Goal: Communication & Community: Answer question/provide support

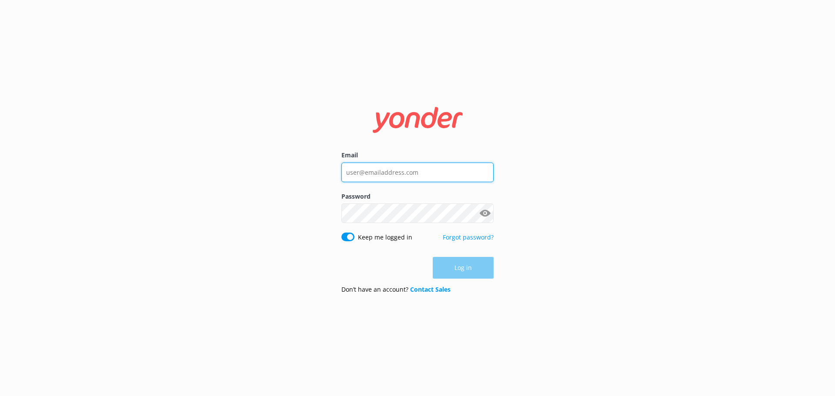
type input "[EMAIL_ADDRESS][DOMAIN_NAME]"
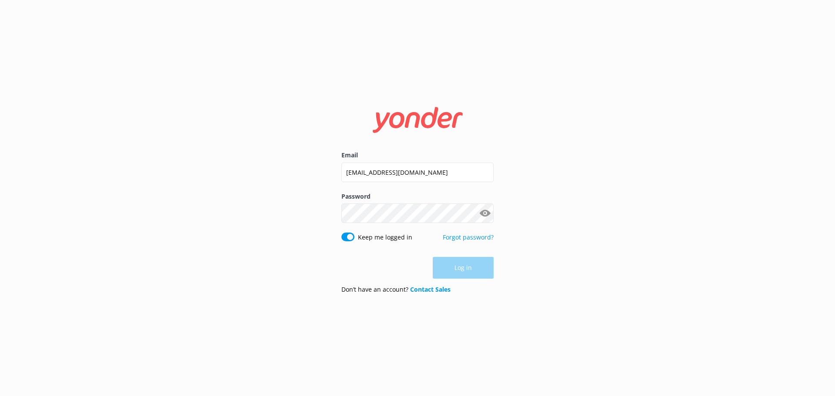
click at [474, 271] on div "Log in" at bounding box center [417, 268] width 152 height 22
click at [474, 267] on button "Log in" at bounding box center [463, 268] width 61 height 22
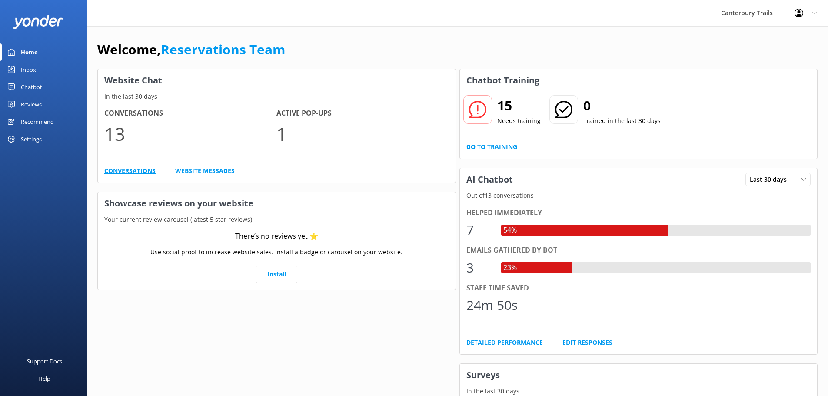
click at [140, 169] on link "Conversations" at bounding box center [129, 171] width 51 height 10
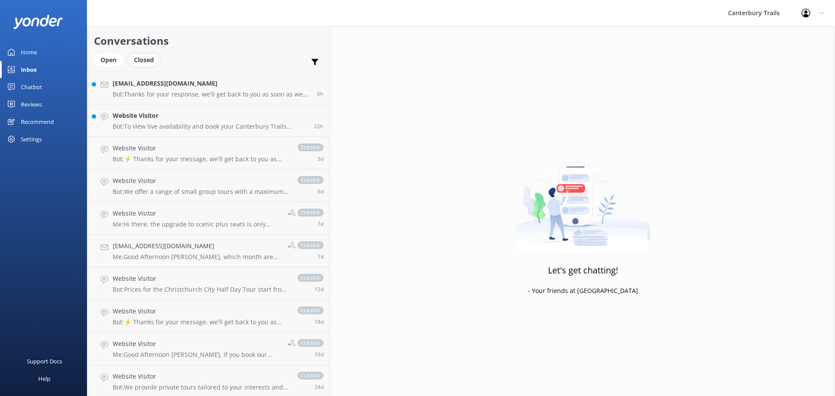
click at [154, 60] on div "Closed" at bounding box center [143, 59] width 33 height 13
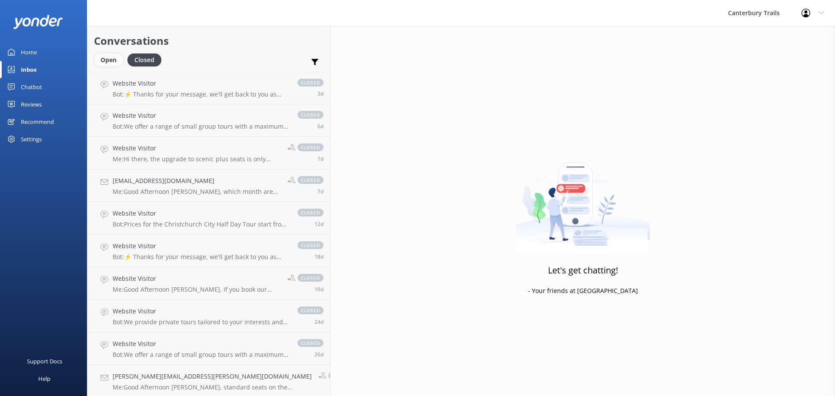
click at [107, 61] on div "Open" at bounding box center [108, 59] width 29 height 13
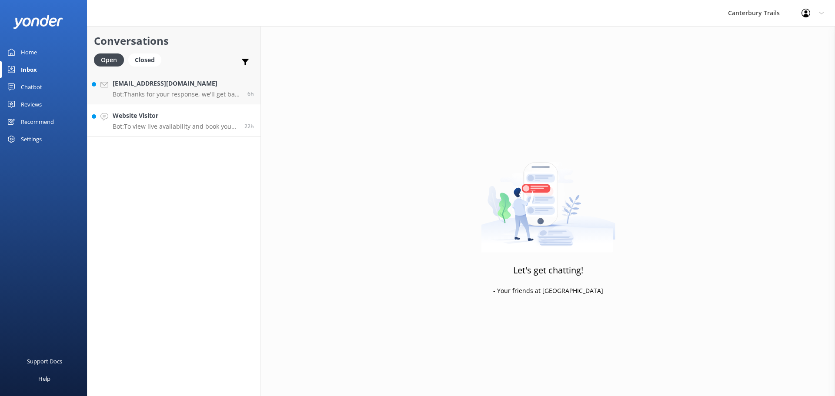
click at [145, 124] on p "Bot: To view live availability and book your Canterbury Trails adventure, pleas…" at bounding box center [175, 127] width 125 height 8
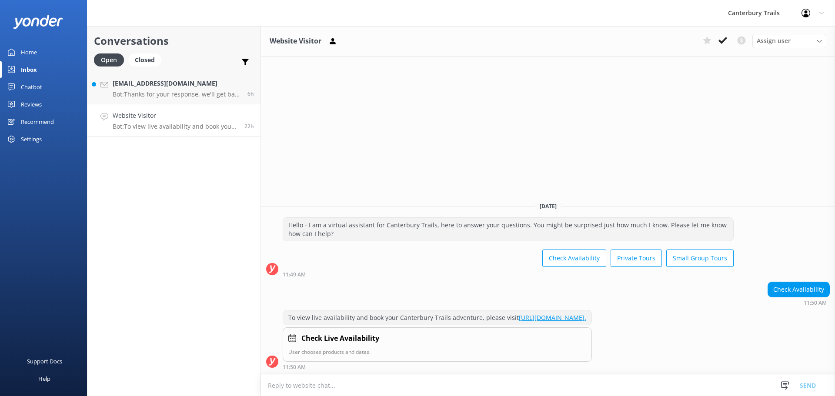
drag, startPoint x: 145, startPoint y: 124, endPoint x: 222, endPoint y: 112, distance: 77.9
click at [222, 113] on h4 "Website Visitor" at bounding box center [175, 116] width 125 height 10
click at [717, 40] on button at bounding box center [723, 40] width 16 height 13
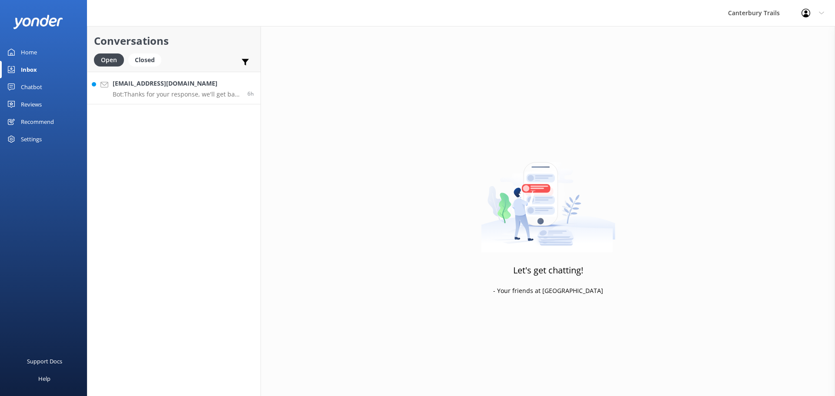
click at [177, 91] on p "Bot: Thanks for your response, we'll get back to you as soon as we can during o…" at bounding box center [177, 94] width 128 height 8
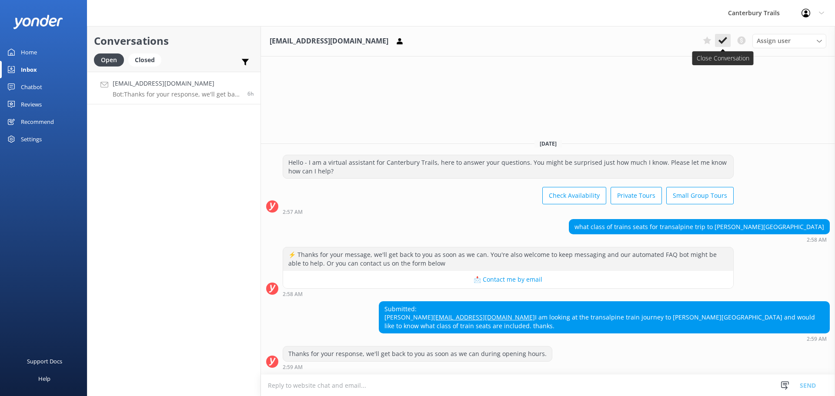
click at [723, 41] on use at bounding box center [722, 40] width 9 height 7
